Goal: Task Accomplishment & Management: Manage account settings

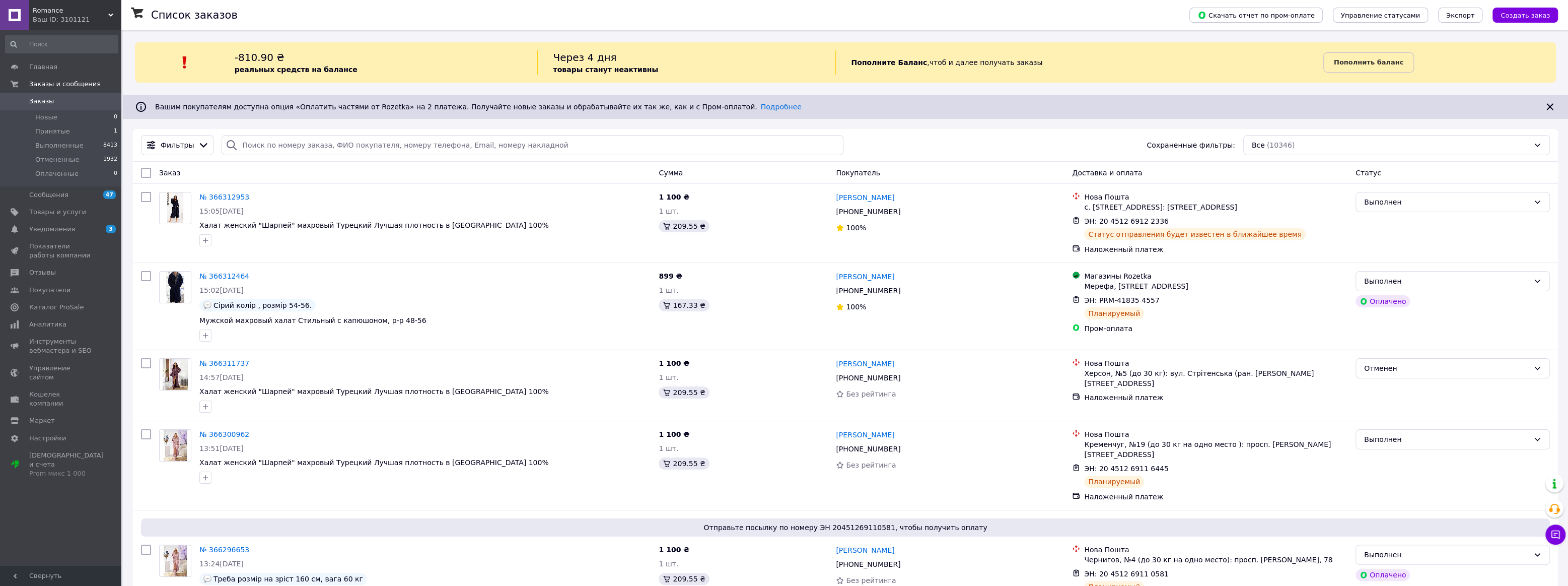
click at [76, 108] on link "Заказы 0" at bounding box center [62, 101] width 123 height 17
click at [46, 100] on span "Заказы" at bounding box center [41, 101] width 25 height 9
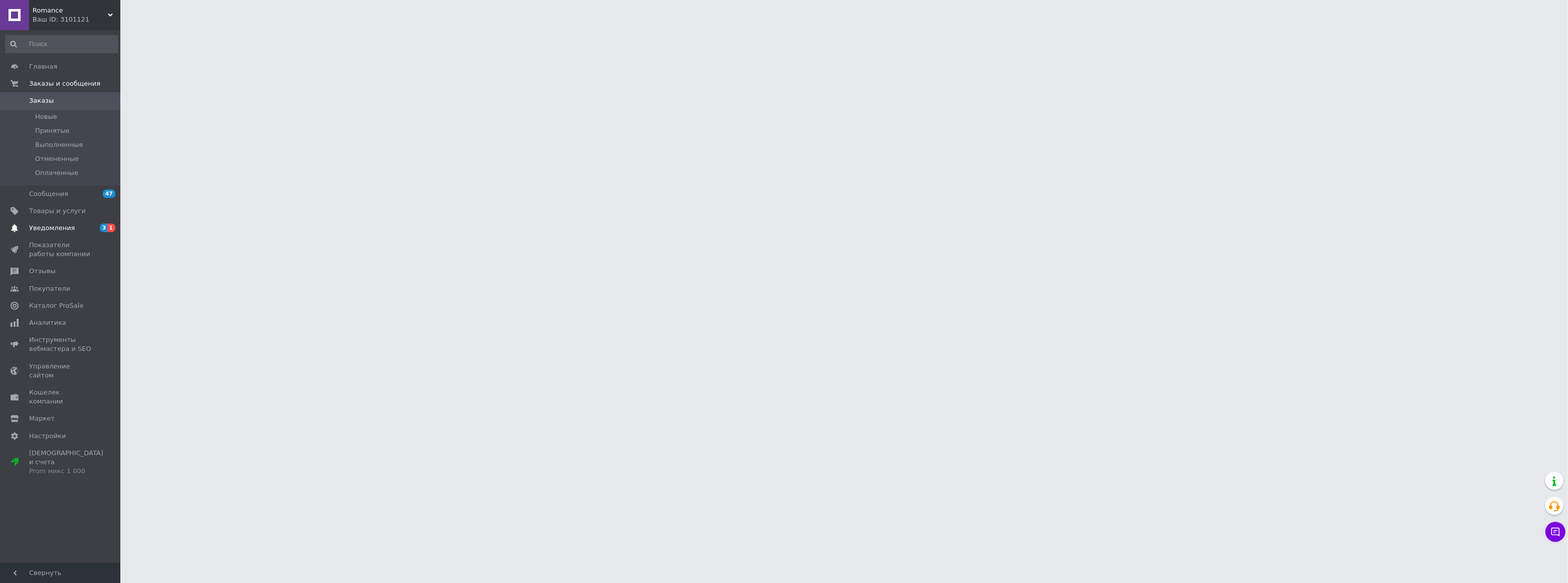
click at [50, 230] on span "Уведомления" at bounding box center [52, 228] width 45 height 9
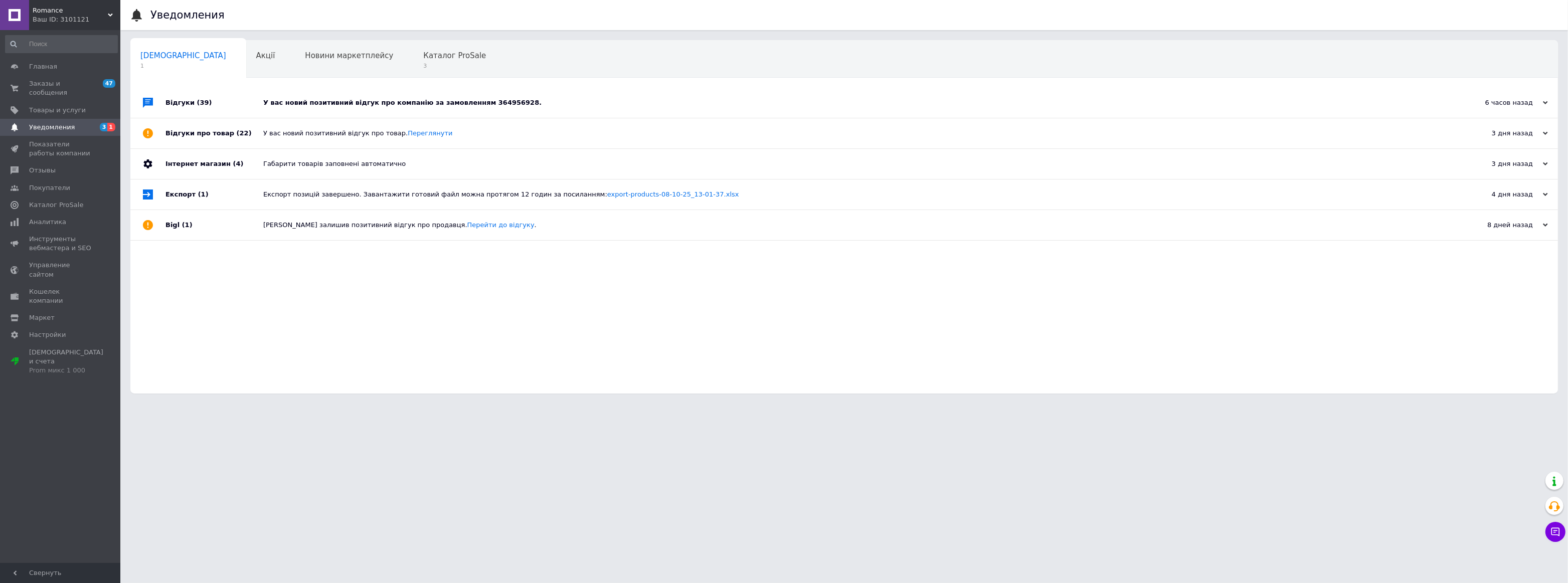
click at [310, 101] on div "У вас новий позитивний відгук про компанію за замовленням 364956928." at bounding box center [855, 102] width 1184 height 9
click at [423, 59] on span "Каталог ProSale" at bounding box center [454, 55] width 63 height 9
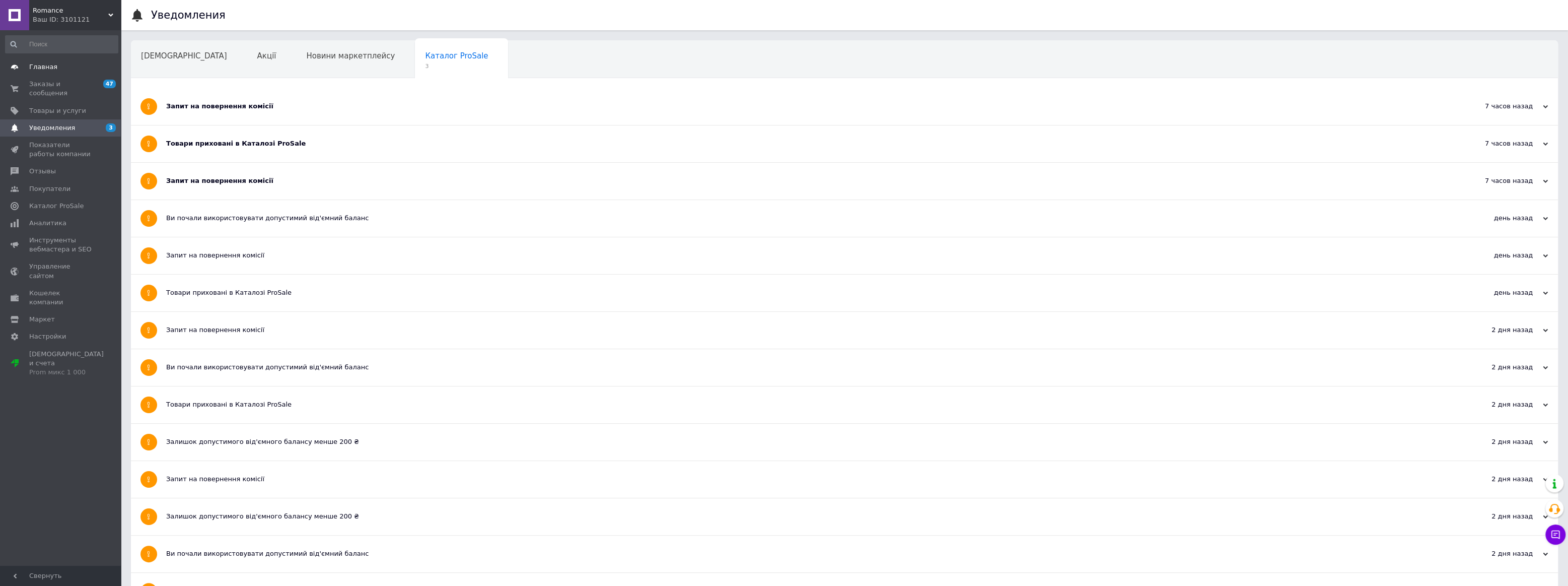
click at [33, 70] on span "Главная" at bounding box center [43, 67] width 28 height 9
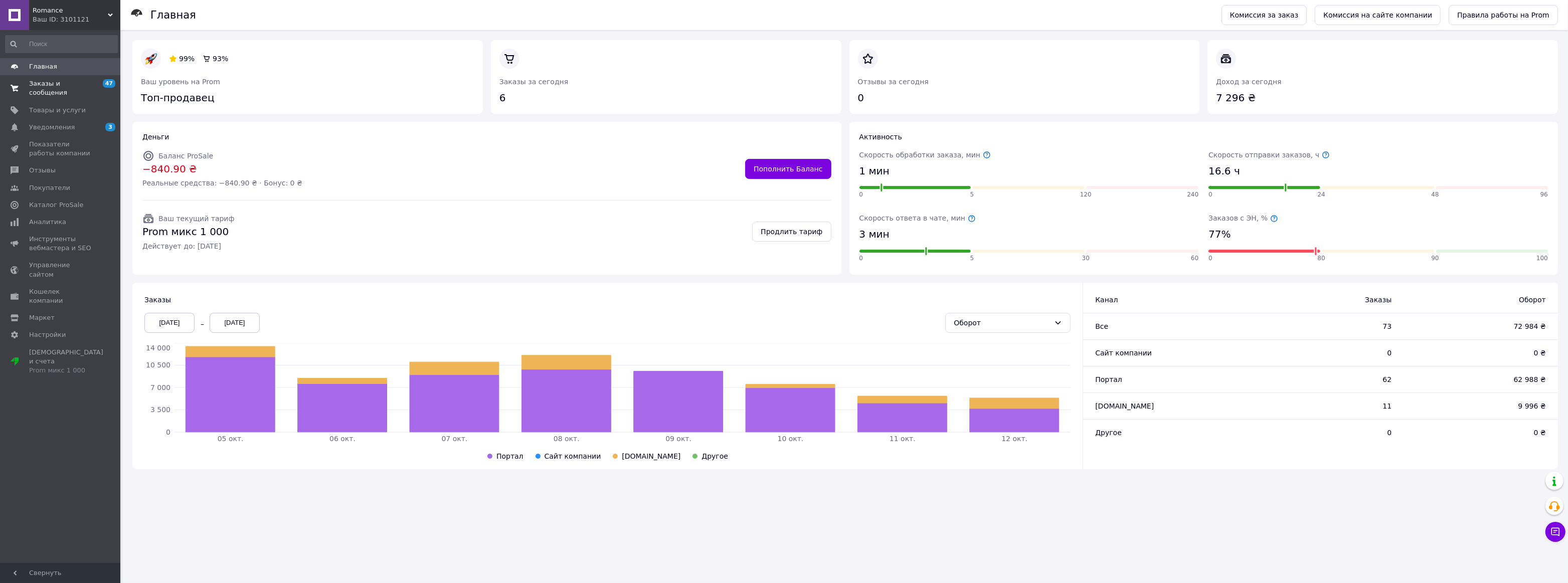
click at [48, 80] on span "Заказы и сообщения" at bounding box center [61, 88] width 64 height 18
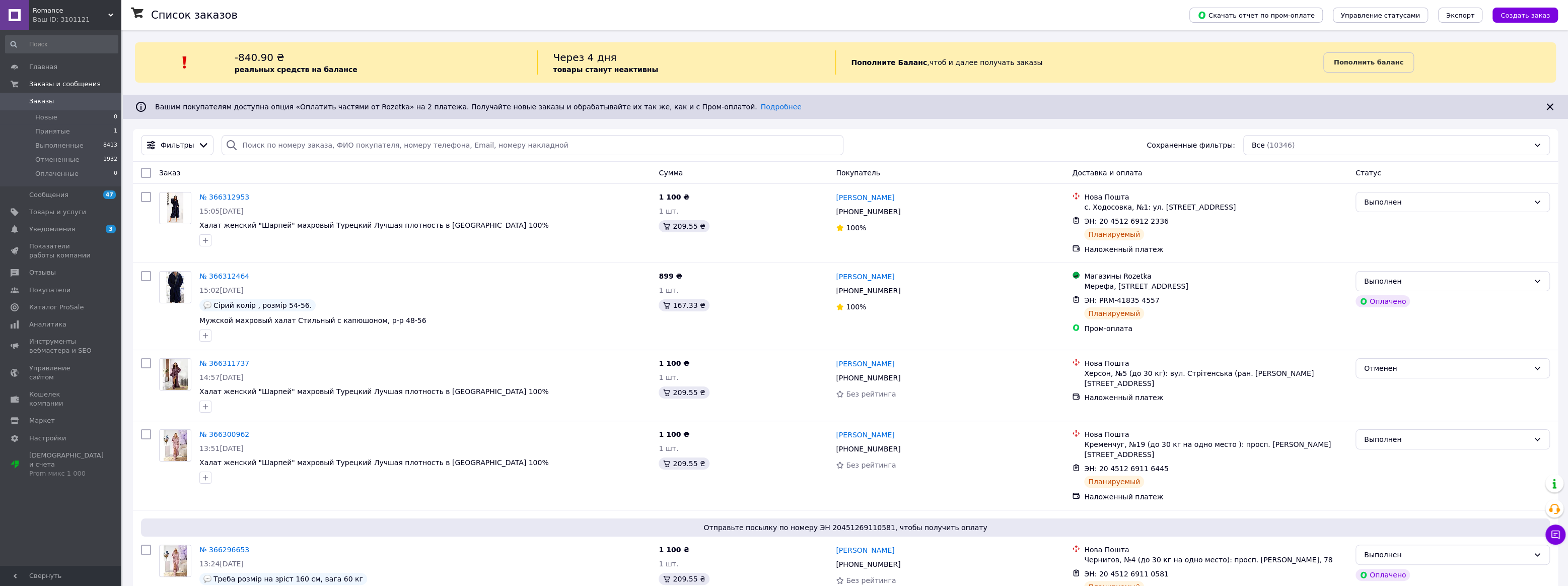
click at [65, 102] on span "Заказы" at bounding box center [61, 101] width 64 height 9
click at [48, 106] on link "Заказы 0" at bounding box center [62, 101] width 123 height 17
click at [36, 254] on span "Показатели работы компании" at bounding box center [61, 251] width 64 height 18
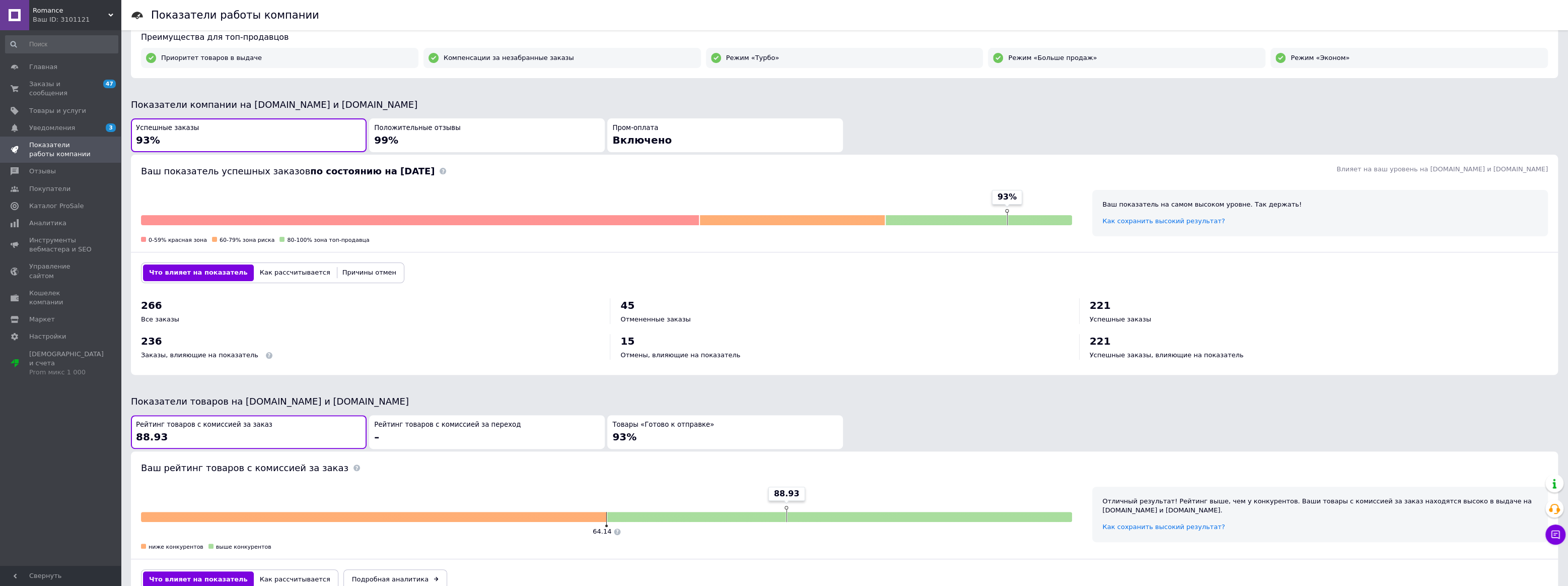
scroll to position [13, 0]
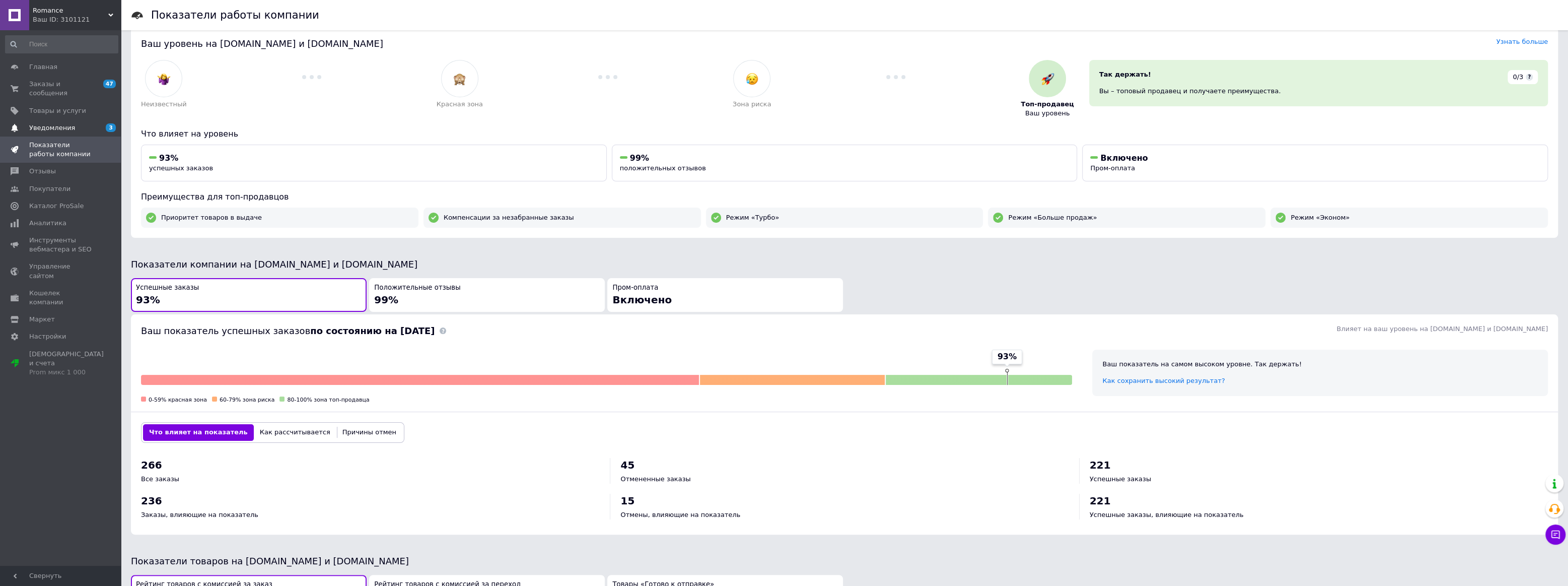
click at [74, 126] on link "Уведомления 3" at bounding box center [62, 128] width 123 height 17
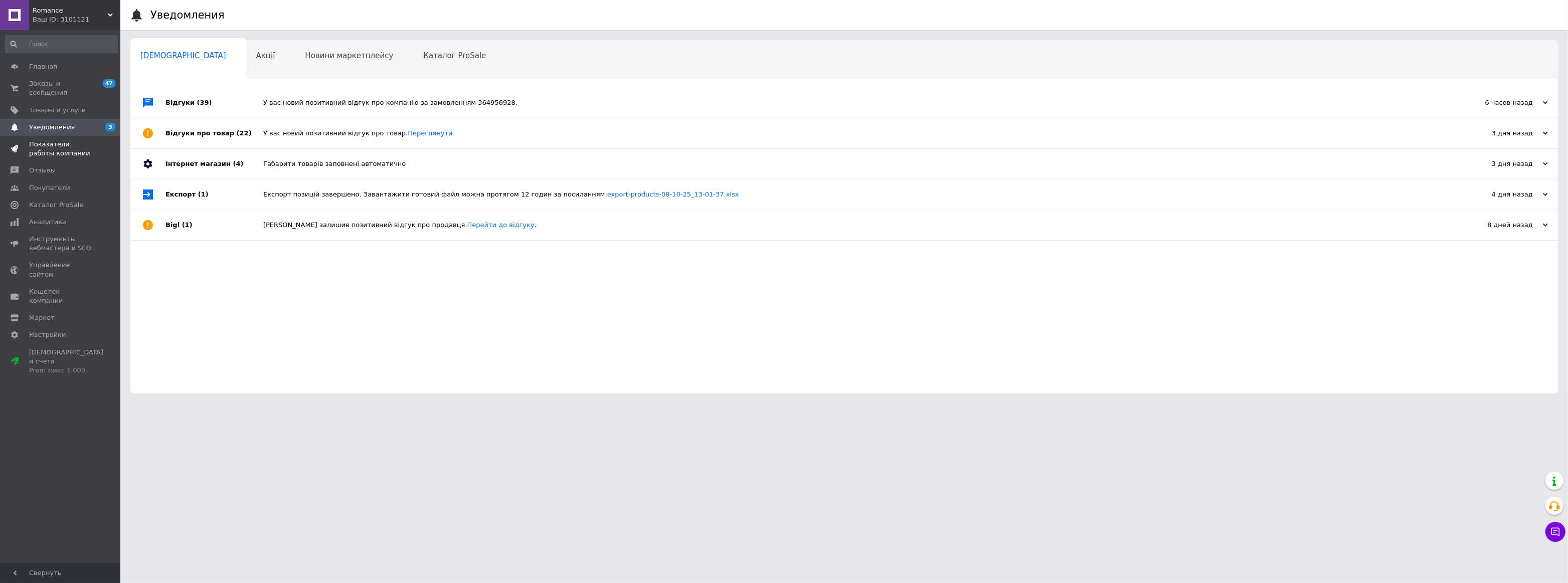
click at [59, 140] on span "Показатели работы компании" at bounding box center [61, 148] width 64 height 18
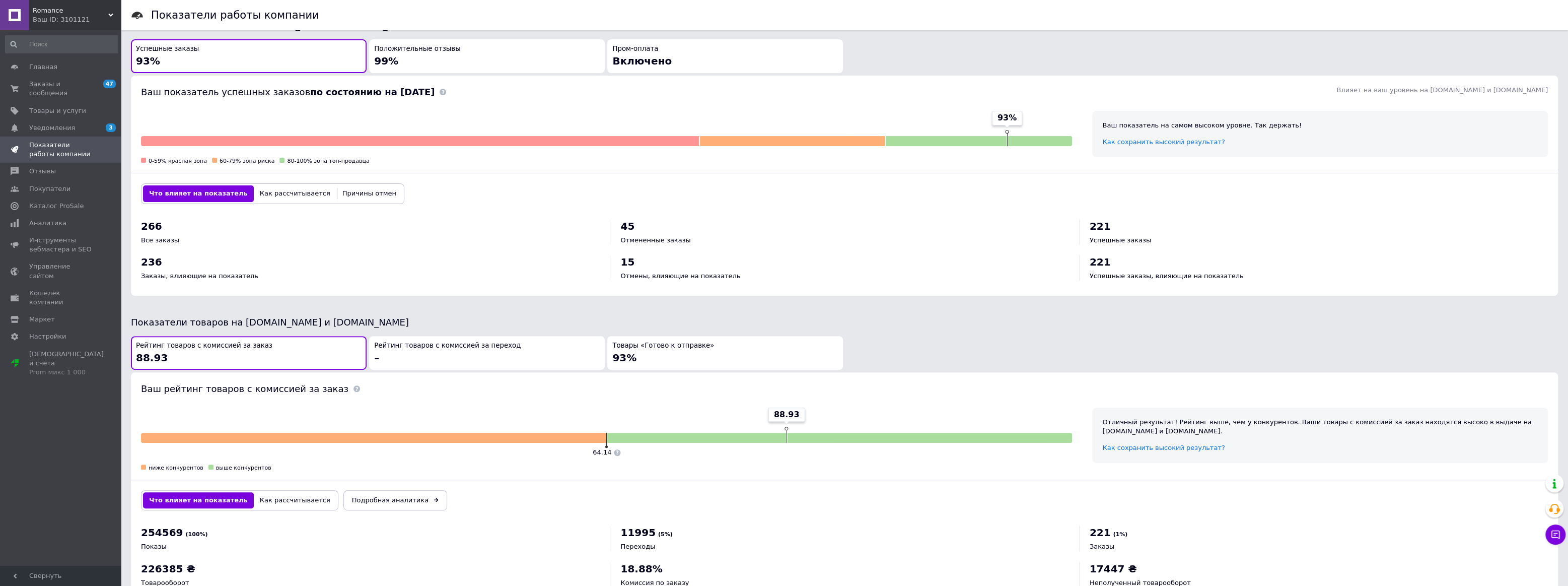
scroll to position [275, 0]
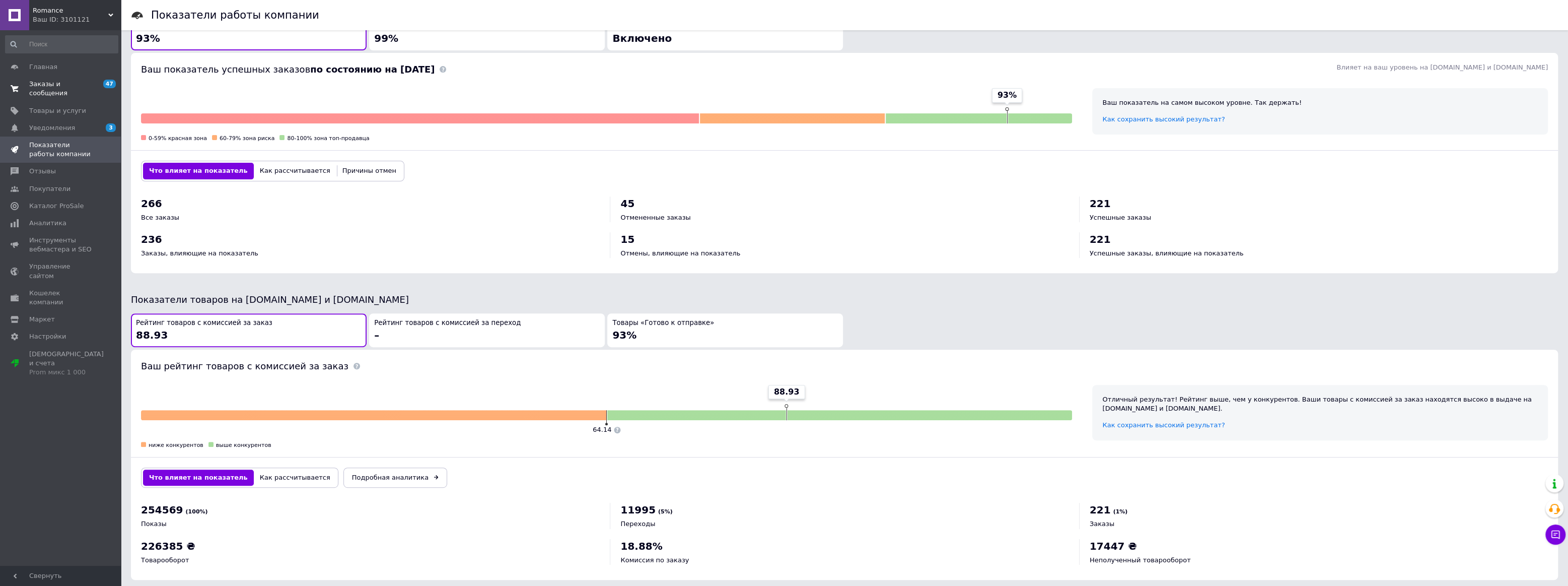
click at [28, 87] on span at bounding box center [14, 88] width 29 height 18
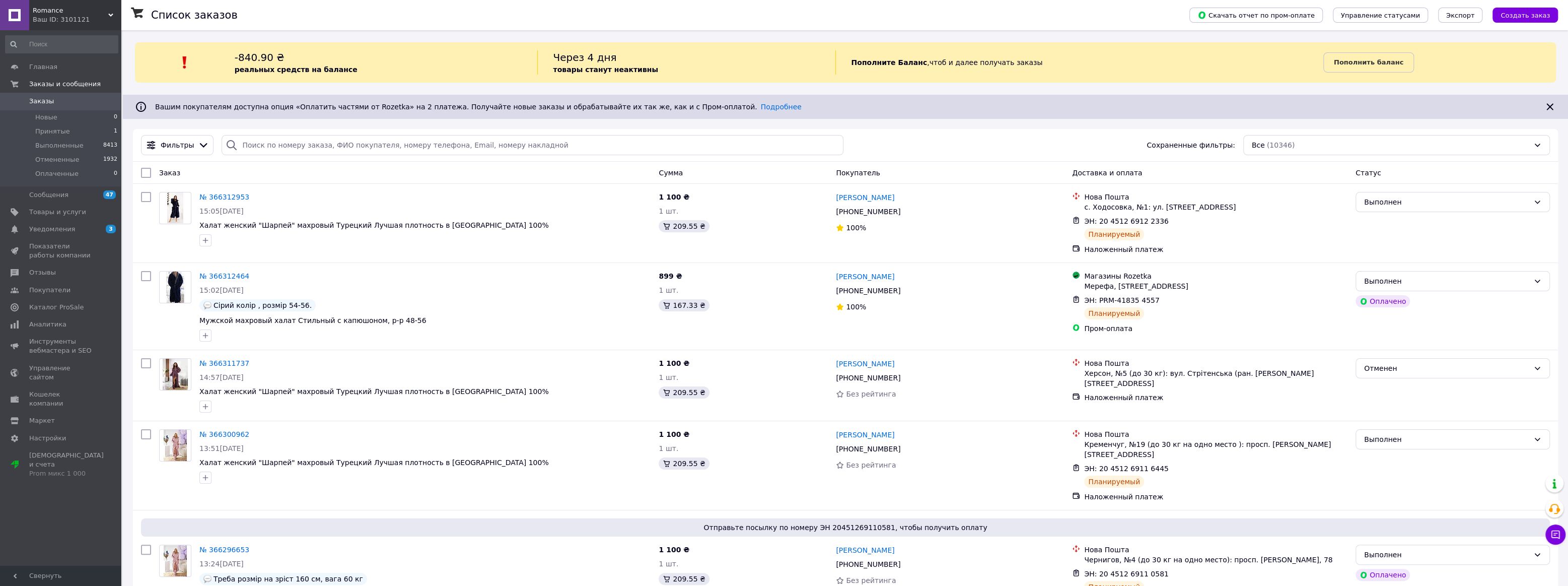
click at [45, 108] on link "Заказы 0" at bounding box center [62, 101] width 123 height 17
click at [51, 231] on span "Уведомления" at bounding box center [52, 229] width 46 height 9
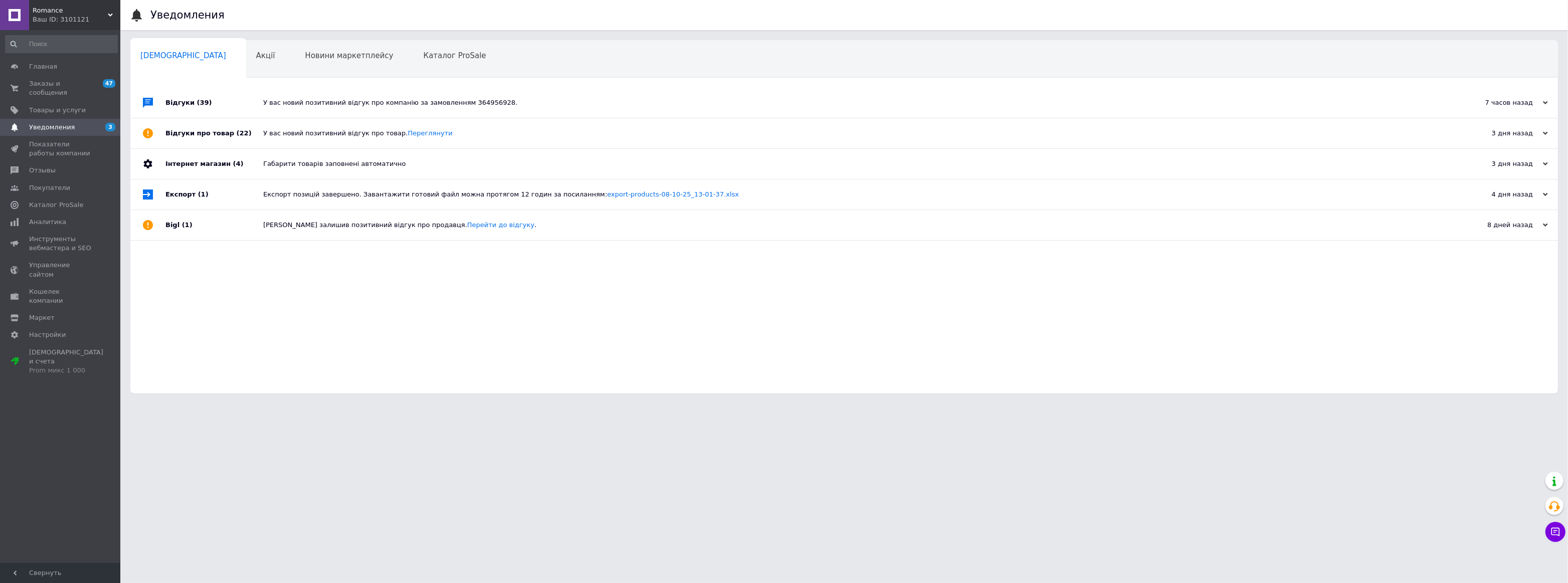
click at [314, 107] on div "У вас новий позитивний відгук про компанію за замовленням 364956928." at bounding box center [855, 102] width 1184 height 9
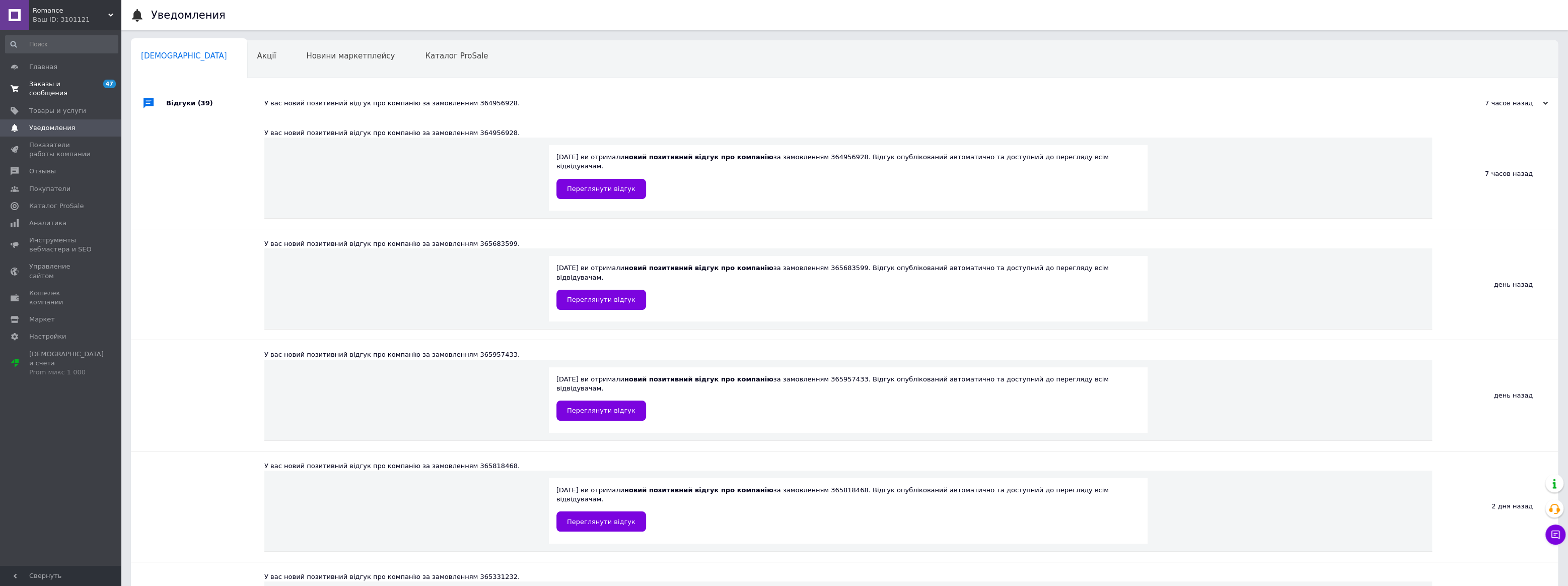
click at [55, 81] on span "Заказы и сообщения" at bounding box center [61, 88] width 64 height 18
